Goal: Task Accomplishment & Management: Manage account settings

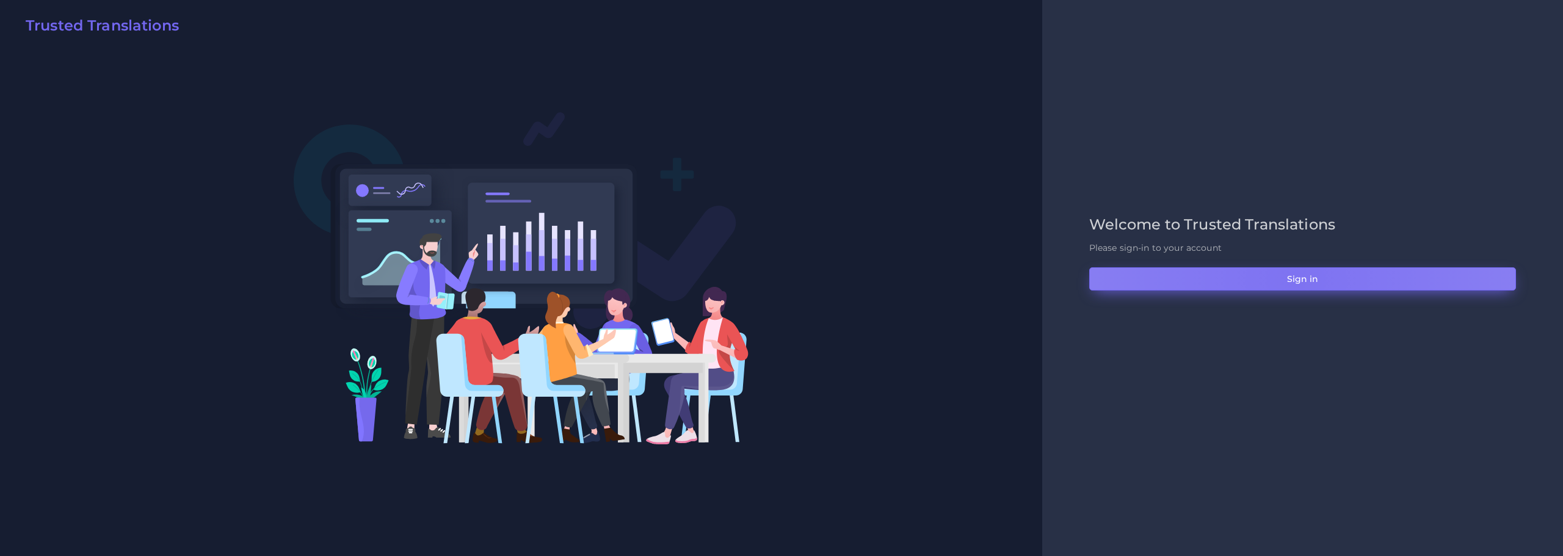
click at [1295, 280] on button "Sign in" at bounding box center [1302, 278] width 427 height 23
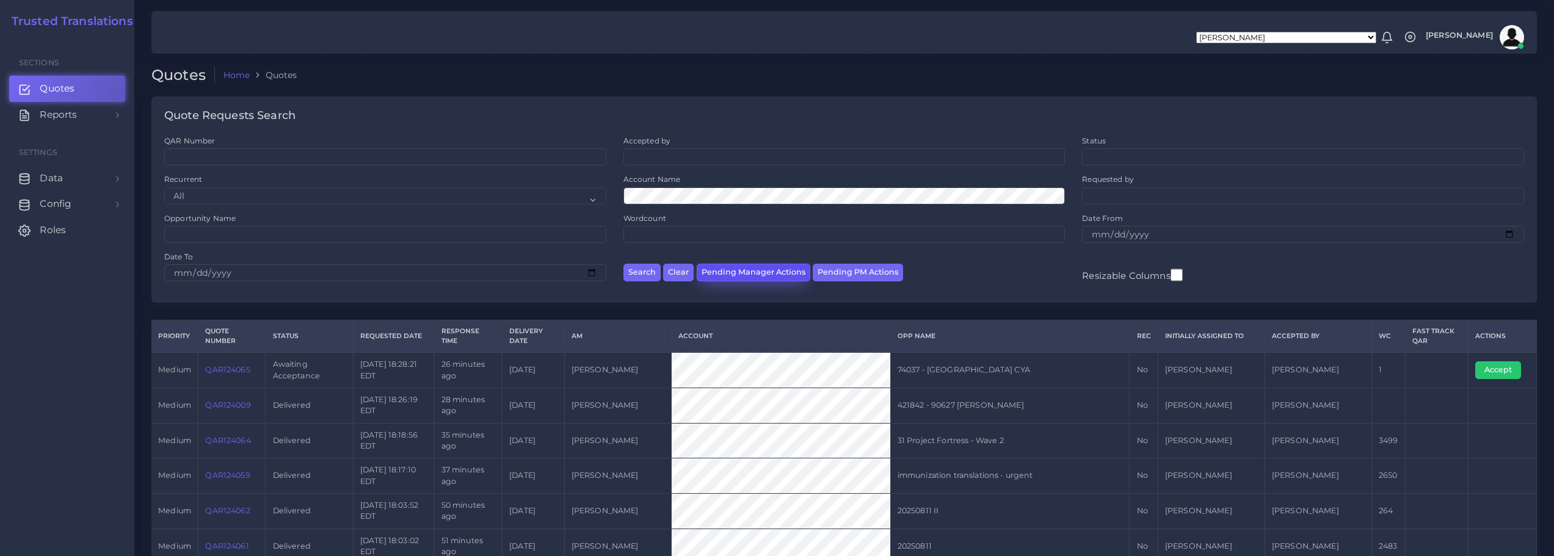
click at [739, 272] on button "Pending Manager Actions" at bounding box center [754, 273] width 114 height 18
select select "awaiting_manager_initial_review"
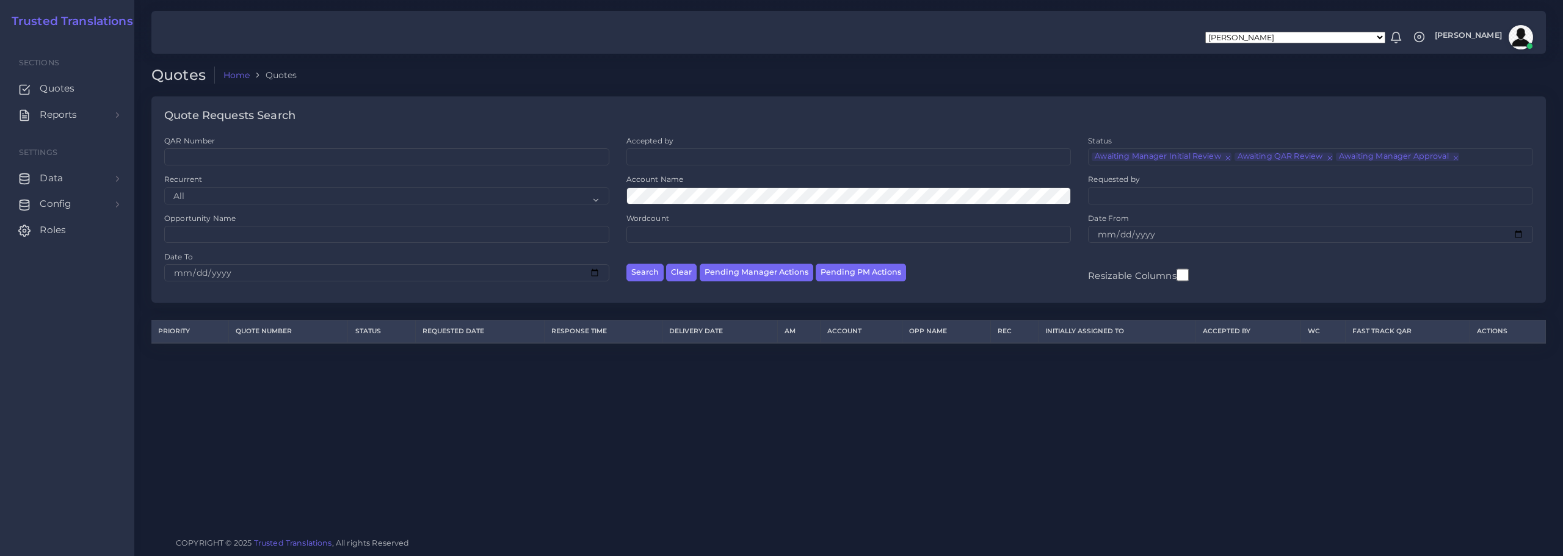
click at [1516, 38] on img at bounding box center [1520, 37] width 24 height 24
click at [1480, 95] on link "Logout" at bounding box center [1485, 96] width 101 height 21
